Goal: Check status: Check status

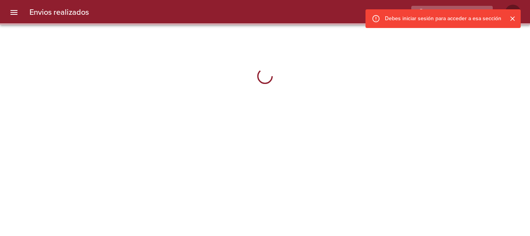
click at [517, 17] on button "Cerrar" at bounding box center [513, 19] width 10 height 10
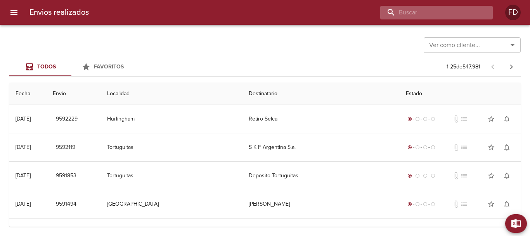
click at [440, 10] on input "buscar" at bounding box center [429, 13] width 99 height 14
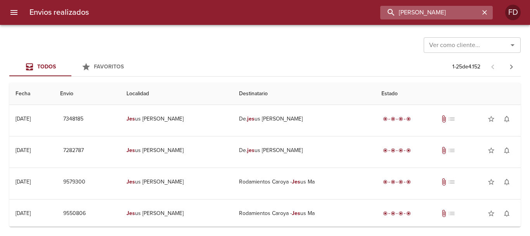
type input "[PERSON_NAME]"
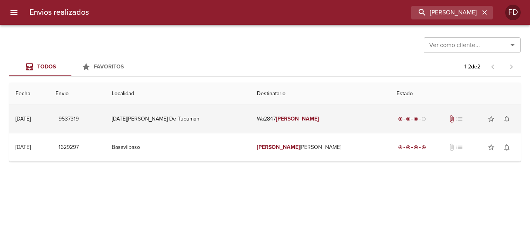
click at [326, 115] on td "Wa2847 [PERSON_NAME]" at bounding box center [321, 119] width 140 height 28
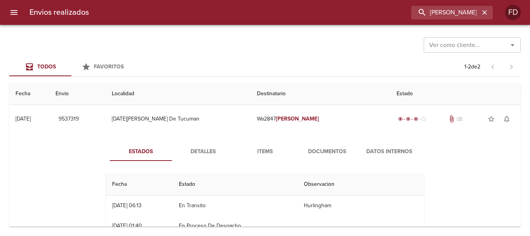
click at [330, 146] on button "Documentos" at bounding box center [327, 151] width 62 height 19
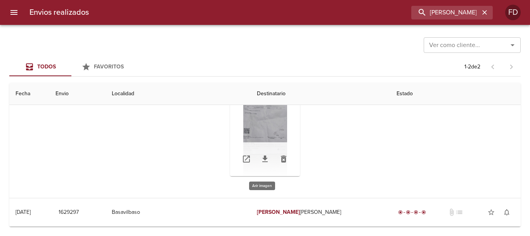
scroll to position [62, 0]
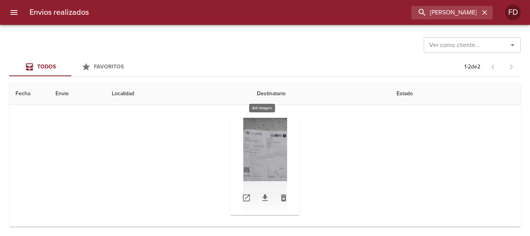
click at [262, 150] on div "Tabla de envíos del cliente" at bounding box center [265, 166] width 70 height 97
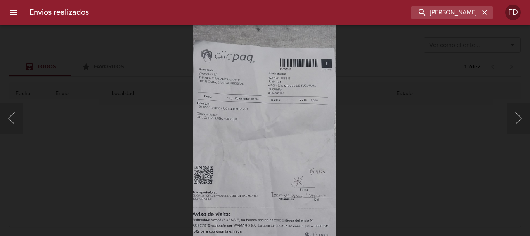
click at [281, 170] on img "Lightbox" at bounding box center [263, 163] width 143 height 317
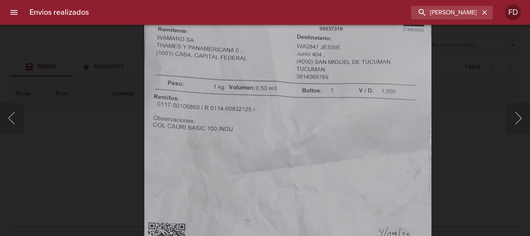
click at [331, 233] on img "Lightbox" at bounding box center [287, 218] width 287 height 637
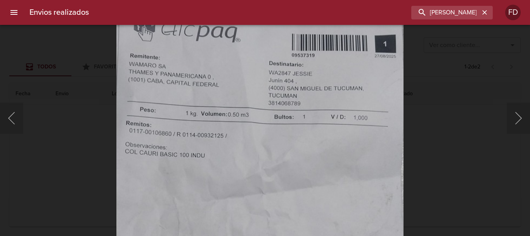
click at [530, 151] on div "Lightbox" at bounding box center [265, 118] width 530 height 236
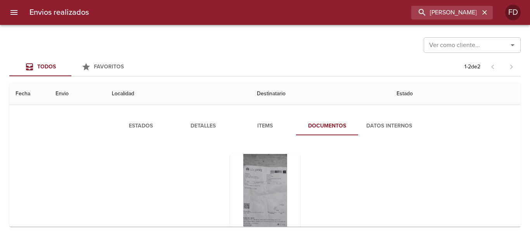
scroll to position [0, 0]
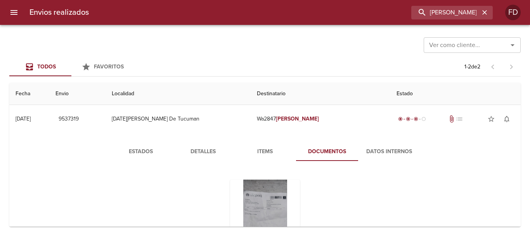
click at [293, 98] on th "Destinatario" at bounding box center [321, 94] width 140 height 22
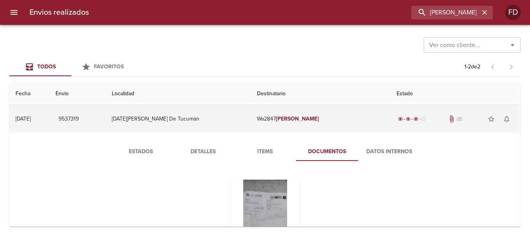
click at [300, 112] on td "Wa2847 [PERSON_NAME]" at bounding box center [321, 119] width 140 height 28
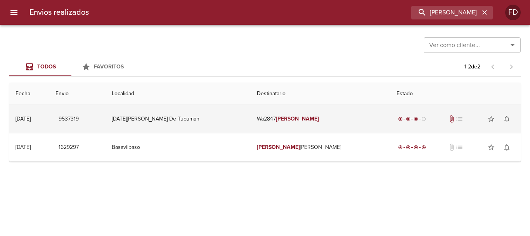
click at [322, 123] on td "Wa2847 [PERSON_NAME]" at bounding box center [321, 119] width 140 height 28
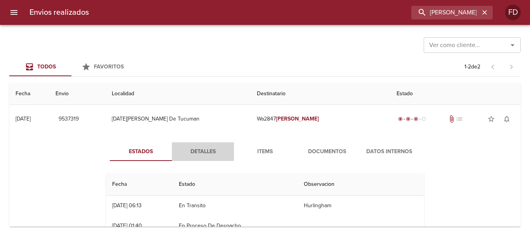
click at [203, 147] on span "Detalles" at bounding box center [203, 152] width 53 height 10
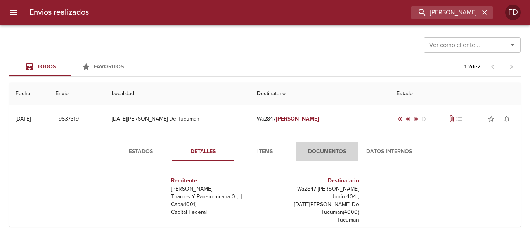
click at [319, 152] on span "Documentos" at bounding box center [327, 152] width 53 height 10
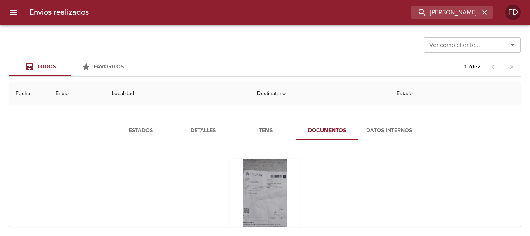
scroll to position [39, 0]
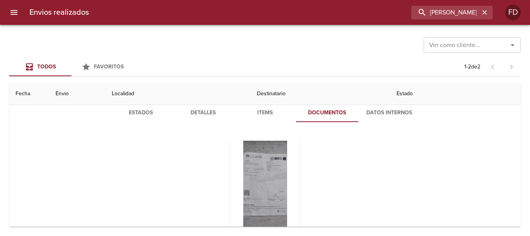
click at [298, 151] on div "Tabla de envíos del cliente" at bounding box center [265, 188] width 318 height 109
click at [265, 152] on div "Tabla de envíos del cliente" at bounding box center [265, 188] width 70 height 97
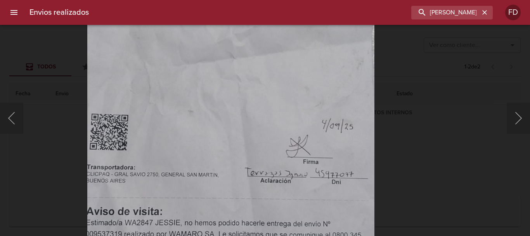
click at [316, 202] on img "Lightbox" at bounding box center [230, 109] width 287 height 637
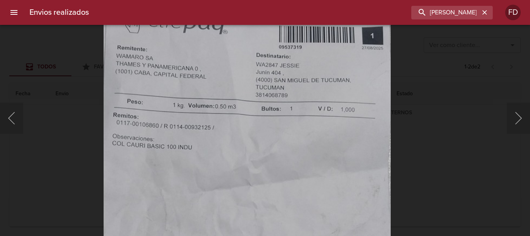
click at [285, 139] on img "Lightbox" at bounding box center [247, 236] width 287 height 637
